Goal: Information Seeking & Learning: Learn about a topic

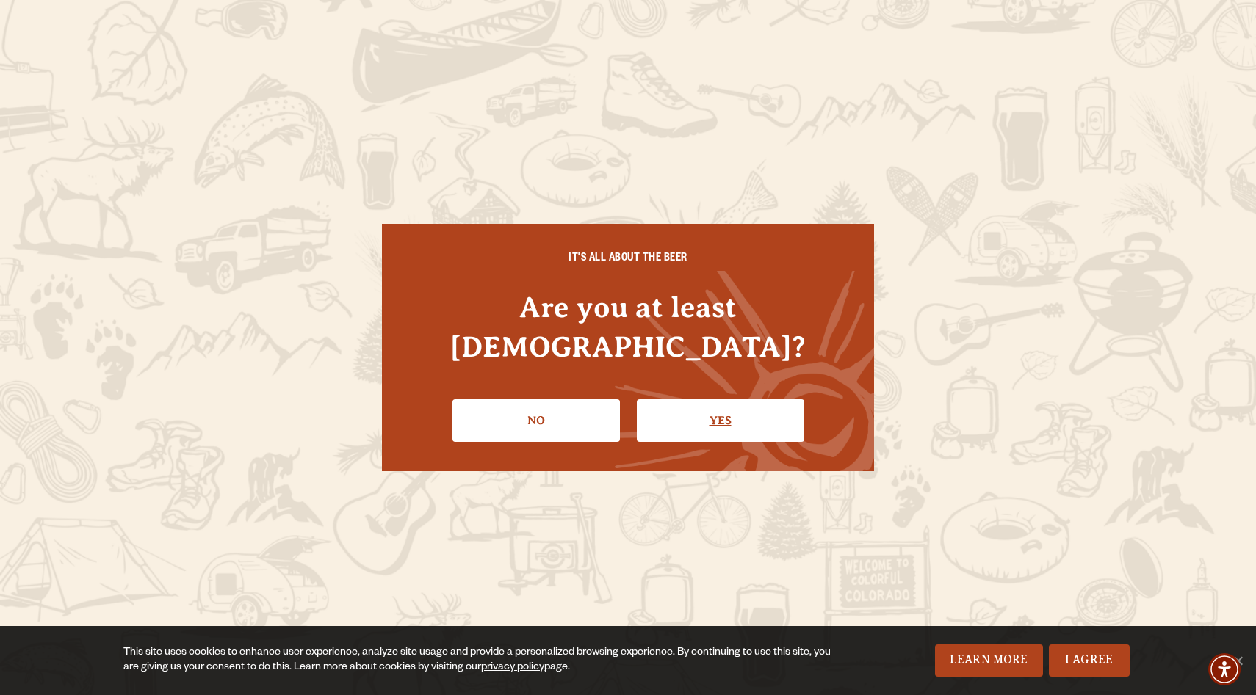
click at [690, 399] on link "Yes" at bounding box center [720, 420] width 167 height 43
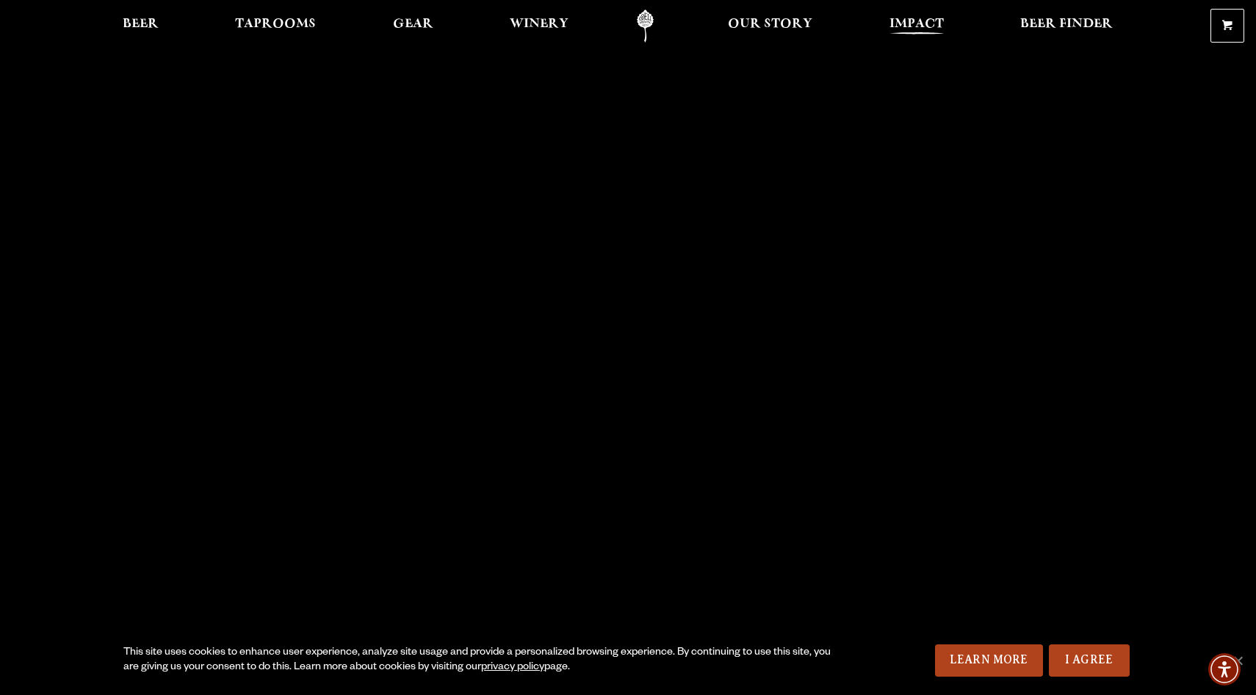
click at [920, 18] on span "Impact" at bounding box center [916, 24] width 54 height 12
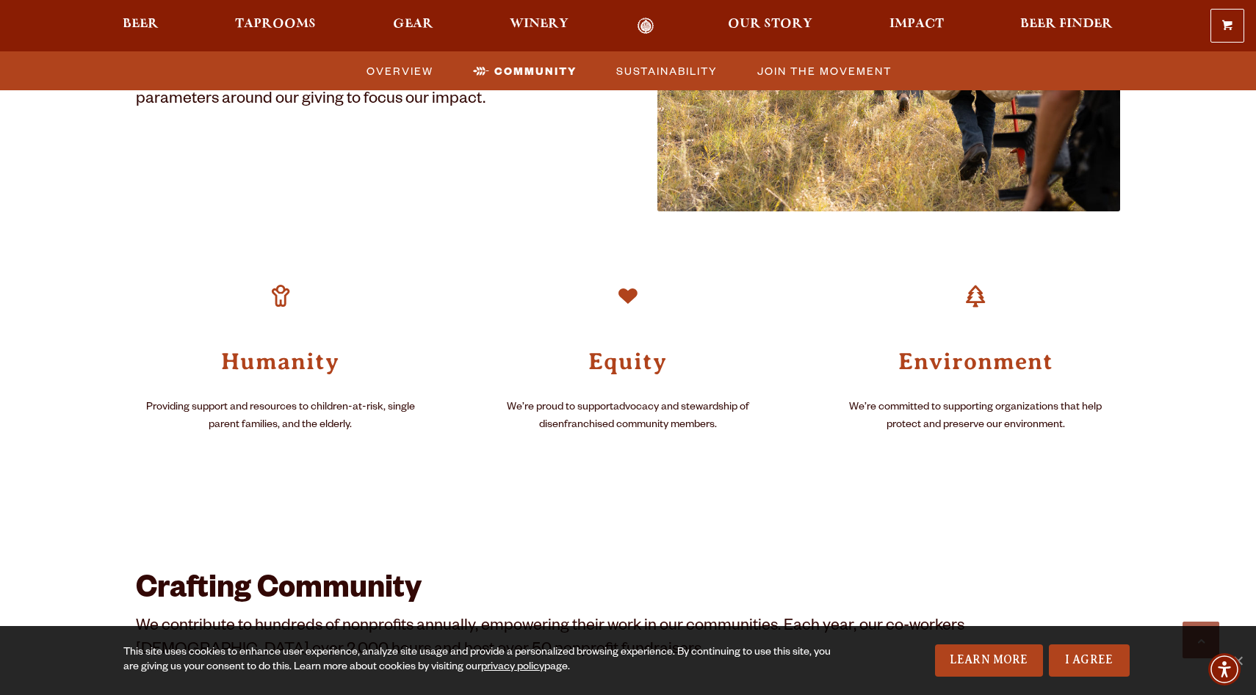
scroll to position [962, 0]
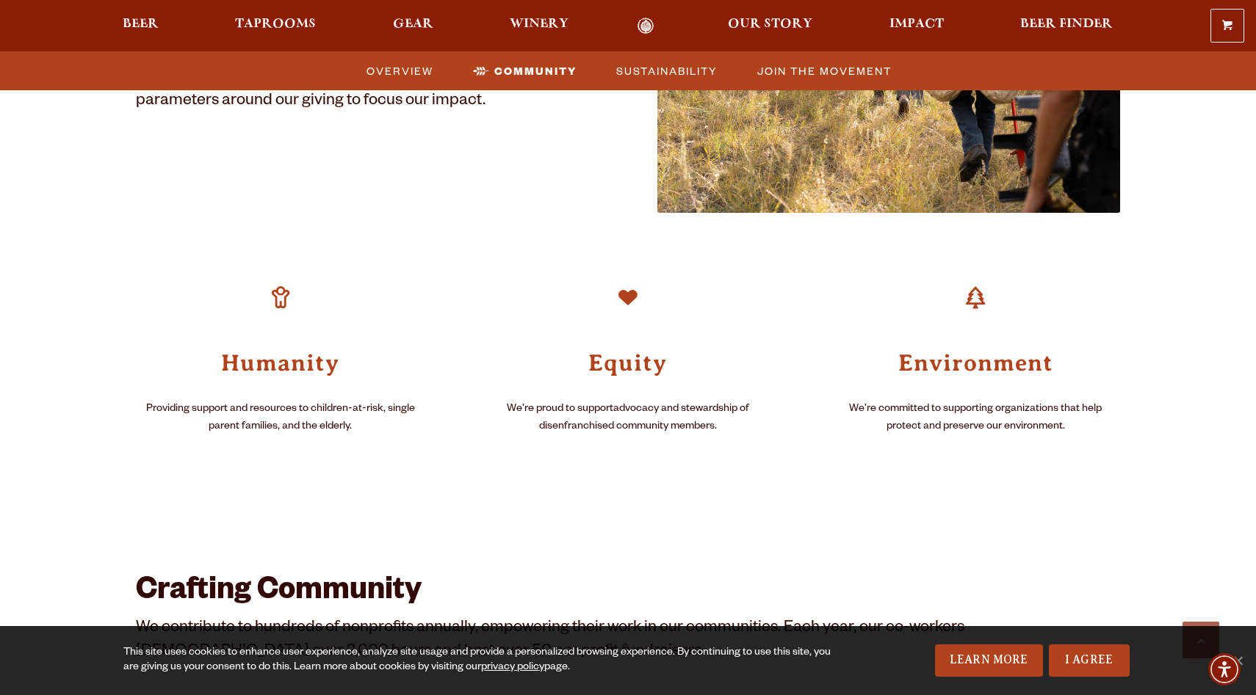
click at [982, 410] on p "We’re committed to supporting organizations that help protect and preserve our …" at bounding box center [975, 418] width 289 height 35
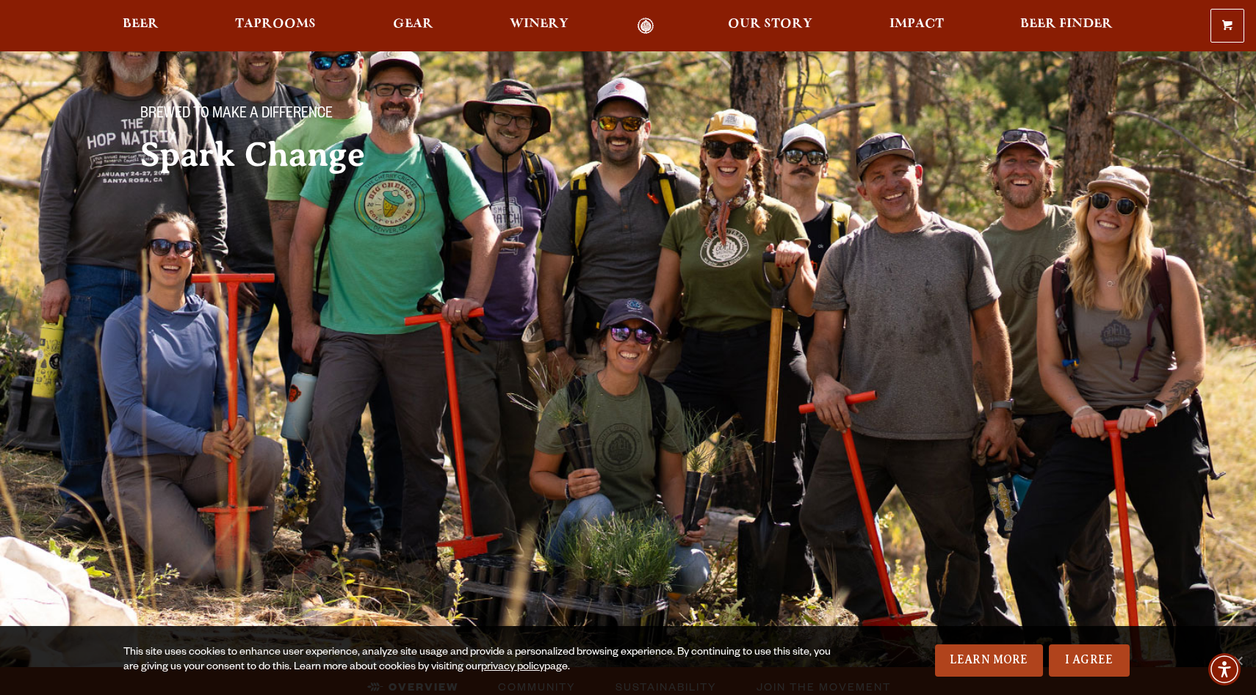
scroll to position [0, 0]
